Goal: Task Accomplishment & Management: Manage account settings

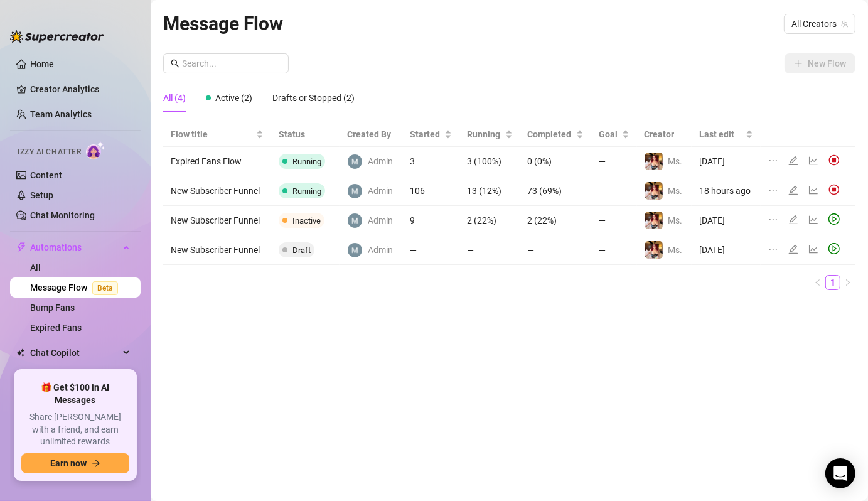
click at [237, 194] on td "New Subscriber Funnel" at bounding box center [217, 190] width 108 height 29
click at [791, 187] on icon "edit" at bounding box center [793, 190] width 10 height 10
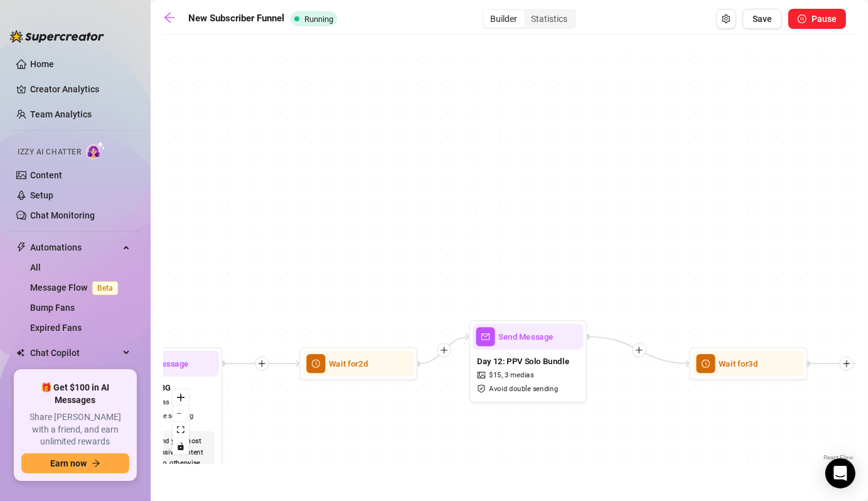
click at [583, 367] on div "Send Message Day 12: PPV Solo Bundle $ 15 , 3 medias Avoid double sending" at bounding box center [528, 361] width 118 height 82
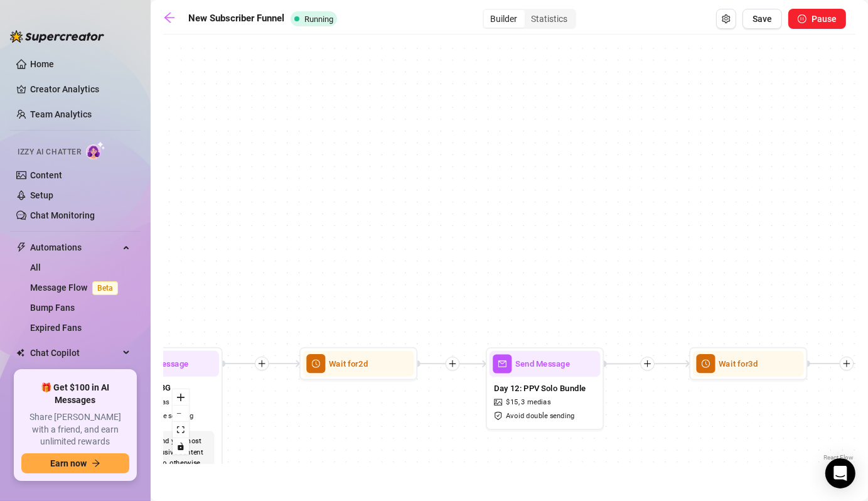
click at [550, 378] on div "Day 12: PPV Solo Bundle $ 15 , 3 medias Avoid double sending" at bounding box center [544, 401] width 111 height 50
type textarea "Hey babe 😘 I’ve got a special mini bundle just for you… naughty videos you have…"
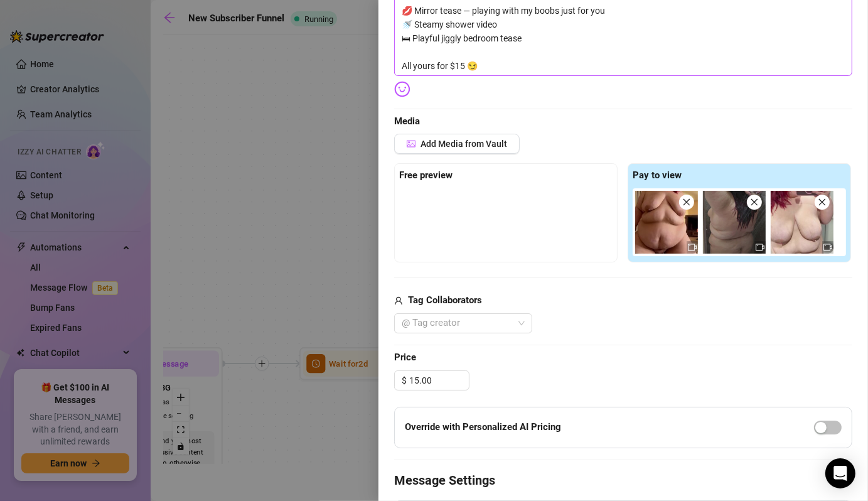
scroll to position [267, 0]
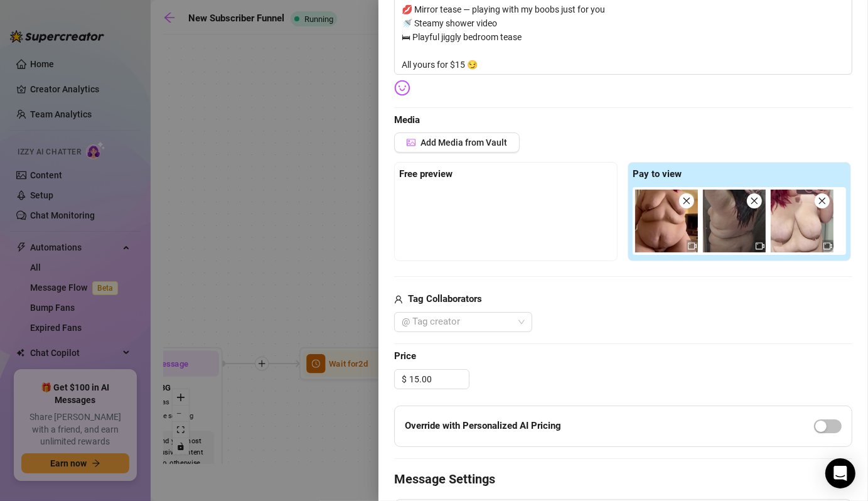
click at [305, 180] on div at bounding box center [434, 250] width 868 height 501
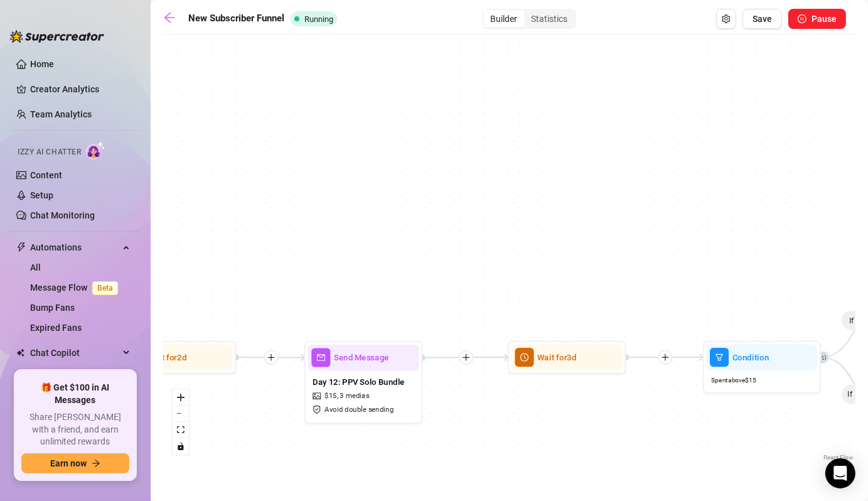
drag, startPoint x: 434, startPoint y: 175, endPoint x: 221, endPoint y: 169, distance: 212.8
click at [221, 169] on div "If True If False Wait for 3d Send Message Day 7: PPV Shower $ 15 , 2 medias Avo…" at bounding box center [509, 252] width 692 height 423
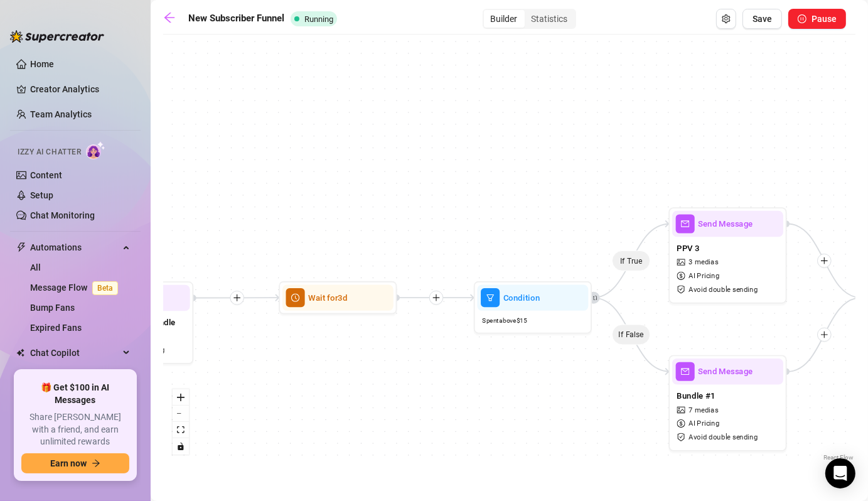
drag, startPoint x: 389, startPoint y: 225, endPoint x: 204, endPoint y: 165, distance: 194.6
click at [204, 165] on div "If True If False Wait for 3d Send Message Day 7: PPV Shower $ 15 , 2 medias Avo…" at bounding box center [509, 252] width 692 height 423
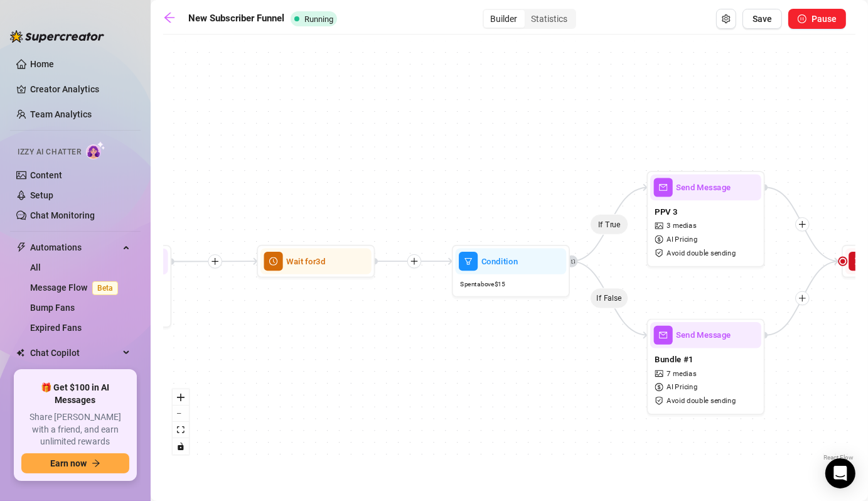
drag, startPoint x: 291, startPoint y: 133, endPoint x: 272, endPoint y: 103, distance: 35.8
click at [264, 97] on div "If True If False Wait for 3d Send Message Day 7: PPV Shower $ 15 , 2 medias Avo…" at bounding box center [509, 252] width 692 height 423
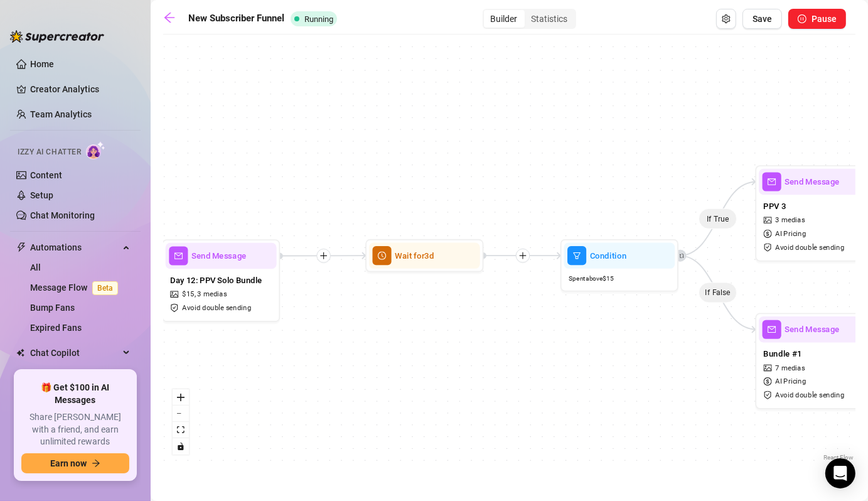
drag, startPoint x: 445, startPoint y: 172, endPoint x: 559, endPoint y: 166, distance: 113.7
click at [559, 166] on div "If True If False Wait for 3d Send Message Day 7: PPV Shower $ 15 , 2 medias Avo…" at bounding box center [509, 252] width 692 height 423
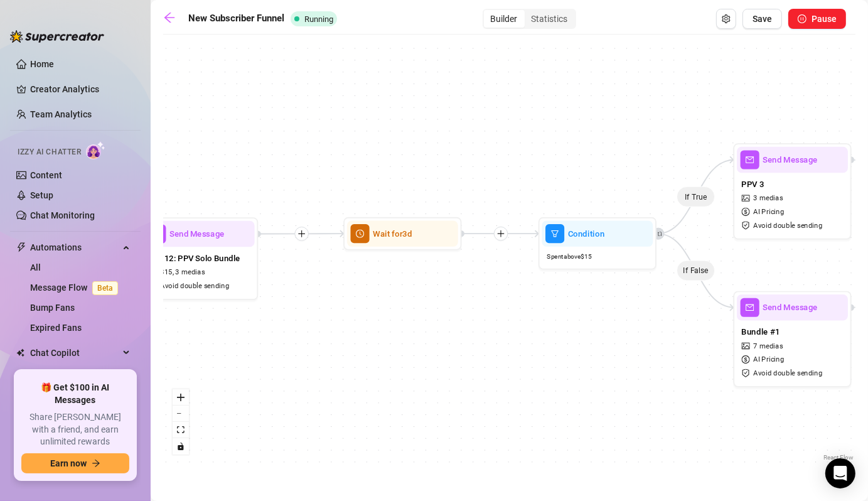
drag, startPoint x: 349, startPoint y: 162, endPoint x: 285, endPoint y: 108, distance: 84.2
click at [285, 125] on div "If True If False Wait for 3d Send Message Day 7: PPV Shower $ 15 , 2 medias Avo…" at bounding box center [509, 252] width 692 height 423
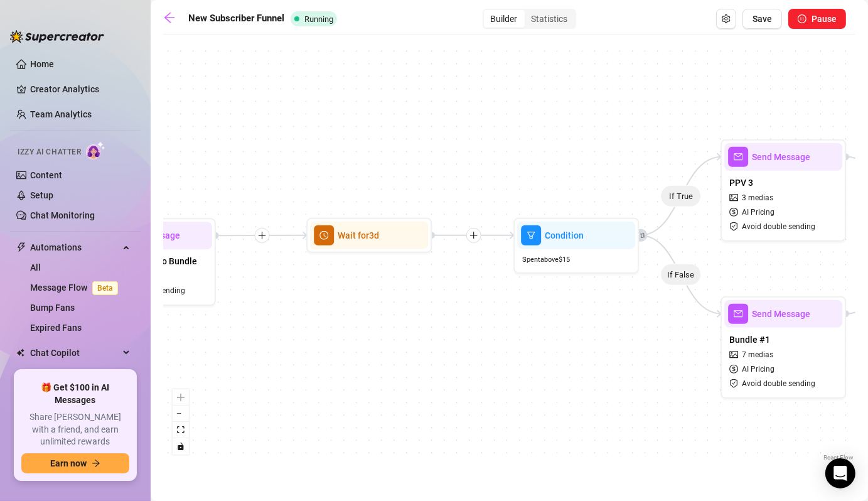
drag, startPoint x: 499, startPoint y: 321, endPoint x: 481, endPoint y: 366, distance: 49.1
click at [481, 366] on div "If True If False Wait for 3d Send Message Day 7: PPV Shower $ 15 , 2 medias Avo…" at bounding box center [509, 252] width 692 height 423
